Goal: Task Accomplishment & Management: Complete application form

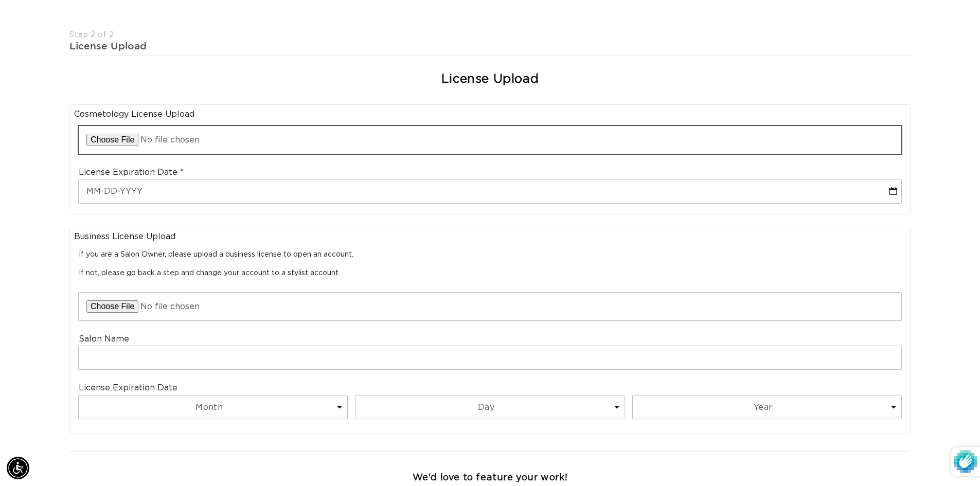
click at [126, 134] on input "file" at bounding box center [490, 140] width 823 height 28
type input "C:\fakepath\Amber_license.jpg"
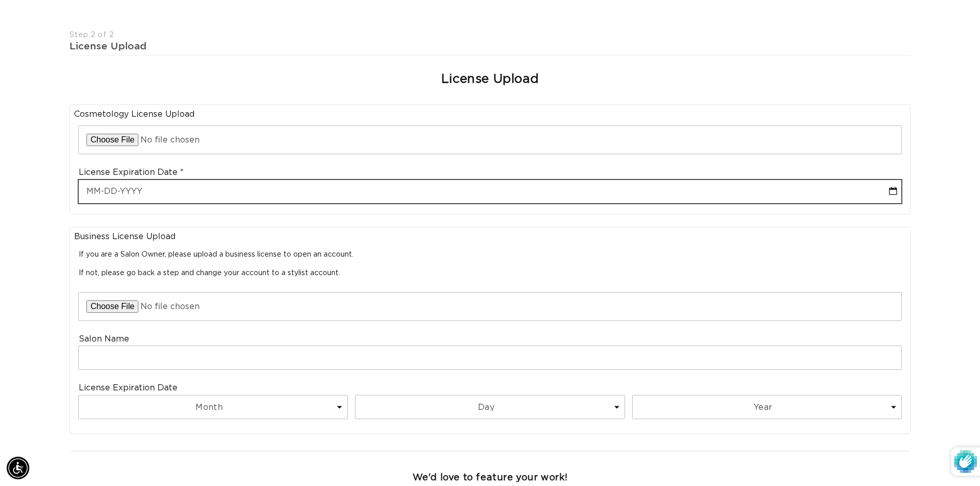
click at [89, 191] on input "text" at bounding box center [490, 191] width 823 height 23
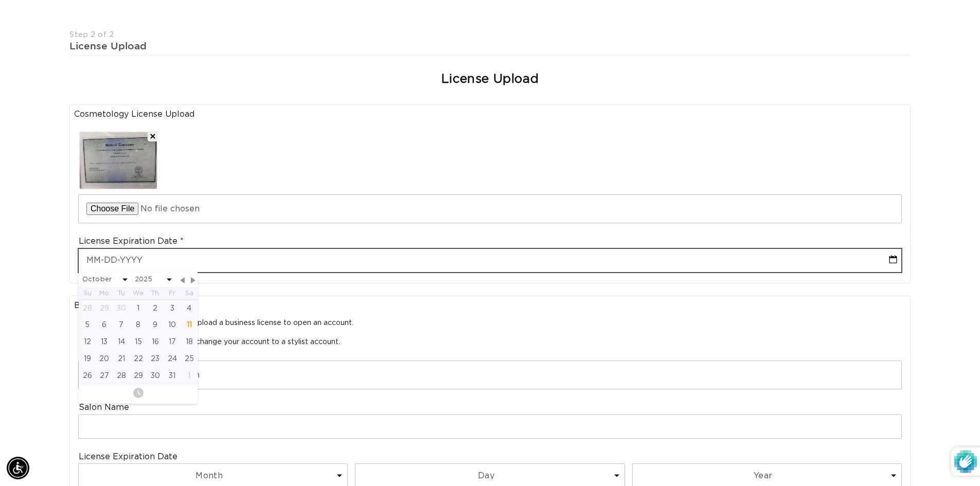
scroll to position [0, 907]
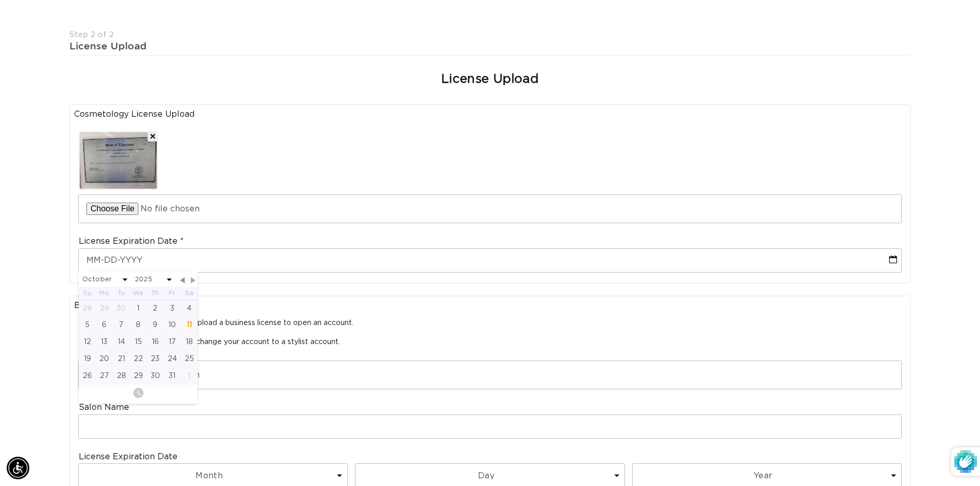
click at [194, 280] on span "Next Month" at bounding box center [193, 280] width 9 height 9
select select "10"
click at [118, 278] on select "January February March April May June July August September October November De…" at bounding box center [104, 279] width 45 height 13
select select "5"
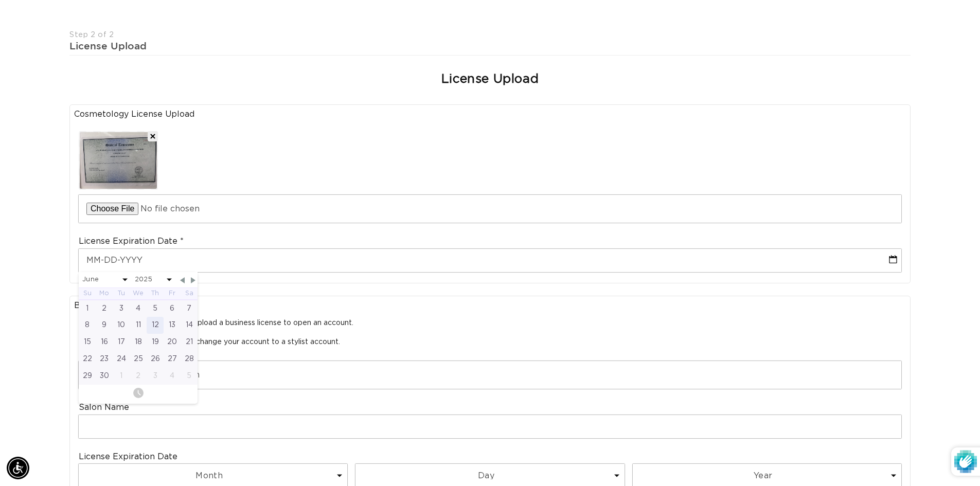
scroll to position [0, 0]
click at [170, 281] on span at bounding box center [169, 279] width 5 height 3
click at [167, 280] on span at bounding box center [169, 279] width 5 height 3
click at [168, 277] on select "2025 2026 2027 2028 2029 2030 2031 2032 2033 2034 2035 2036 2037 2038 2039 2040" at bounding box center [153, 279] width 37 height 13
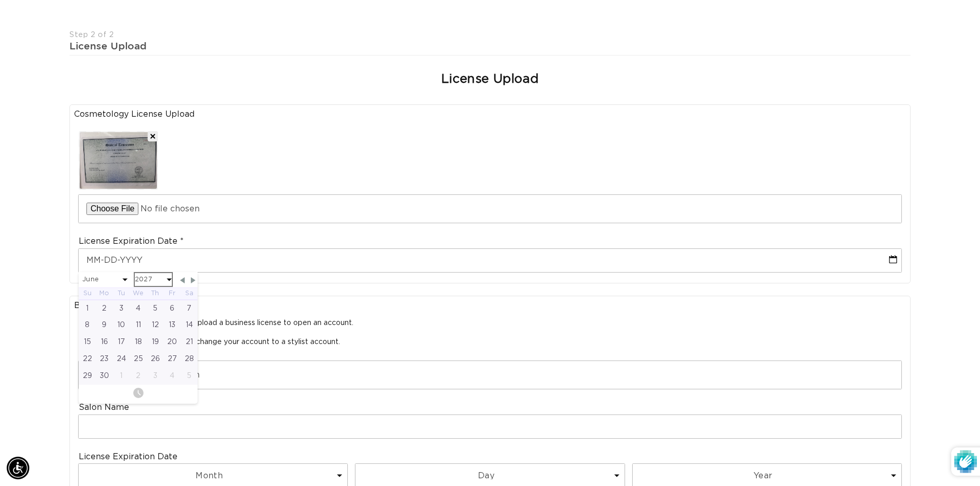
select select "5"
select select "2027"
click at [136, 378] on div "30" at bounding box center [138, 376] width 17 height 17
click at [33, 353] on div "Join the AQUA family and unlock professional access and pricing Fine Print: We …" at bounding box center [490, 289] width 980 height 855
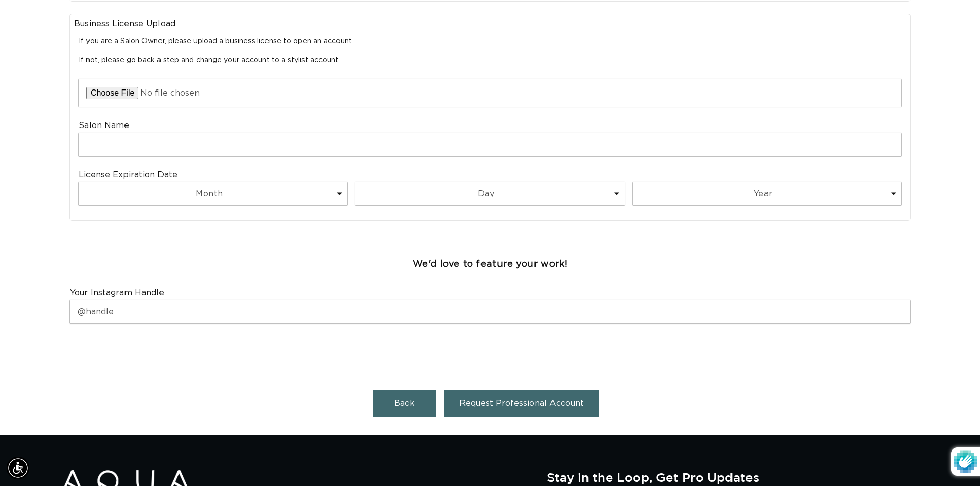
scroll to position [0, 907]
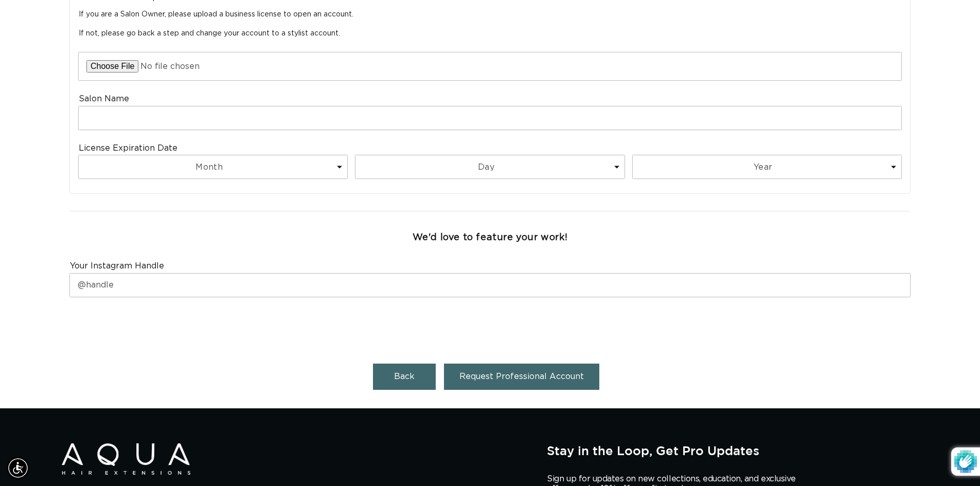
click at [492, 374] on span "Request Professional Account" at bounding box center [521, 377] width 125 height 8
